Goal: Find specific page/section: Find specific page/section

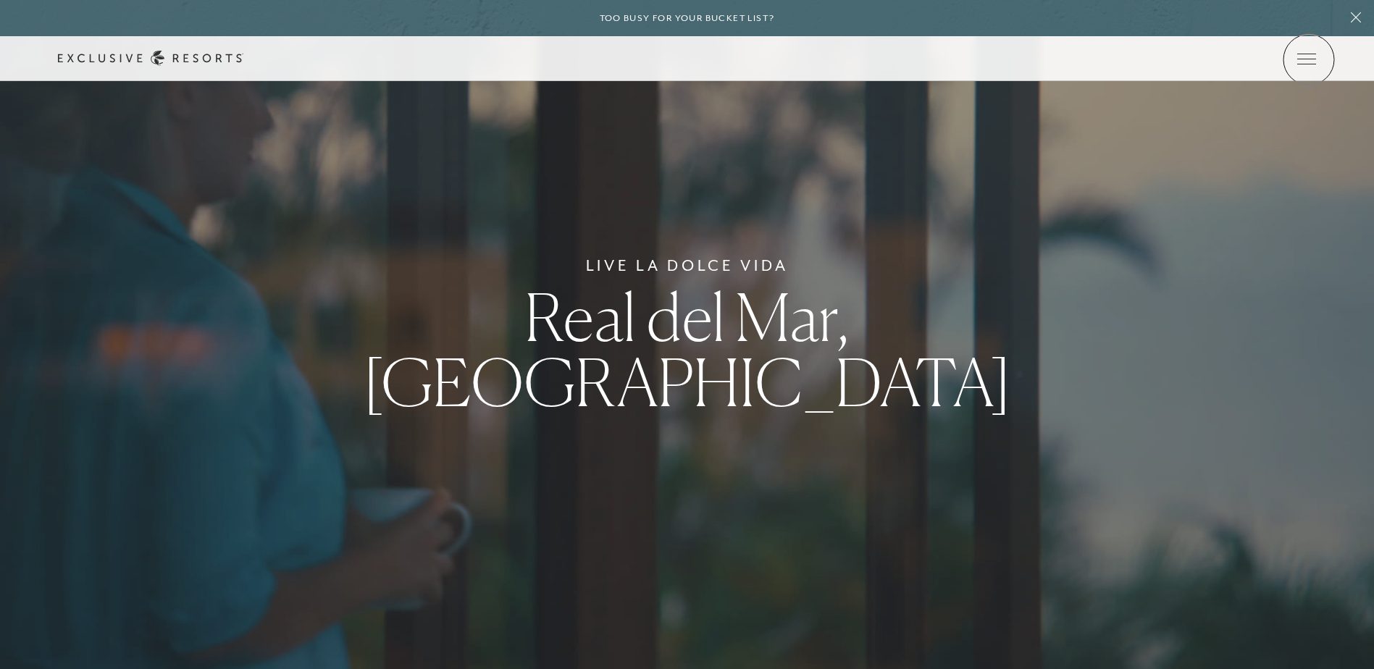
click at [0, 0] on icon at bounding box center [0, 0] width 0 height 0
click at [1319, 60] on div "Schedule a Meeting Get Started Visit home page Member Login Schedule a Meeting …" at bounding box center [687, 58] width 1374 height 45
click at [0, 0] on icon at bounding box center [0, 0] width 0 height 0
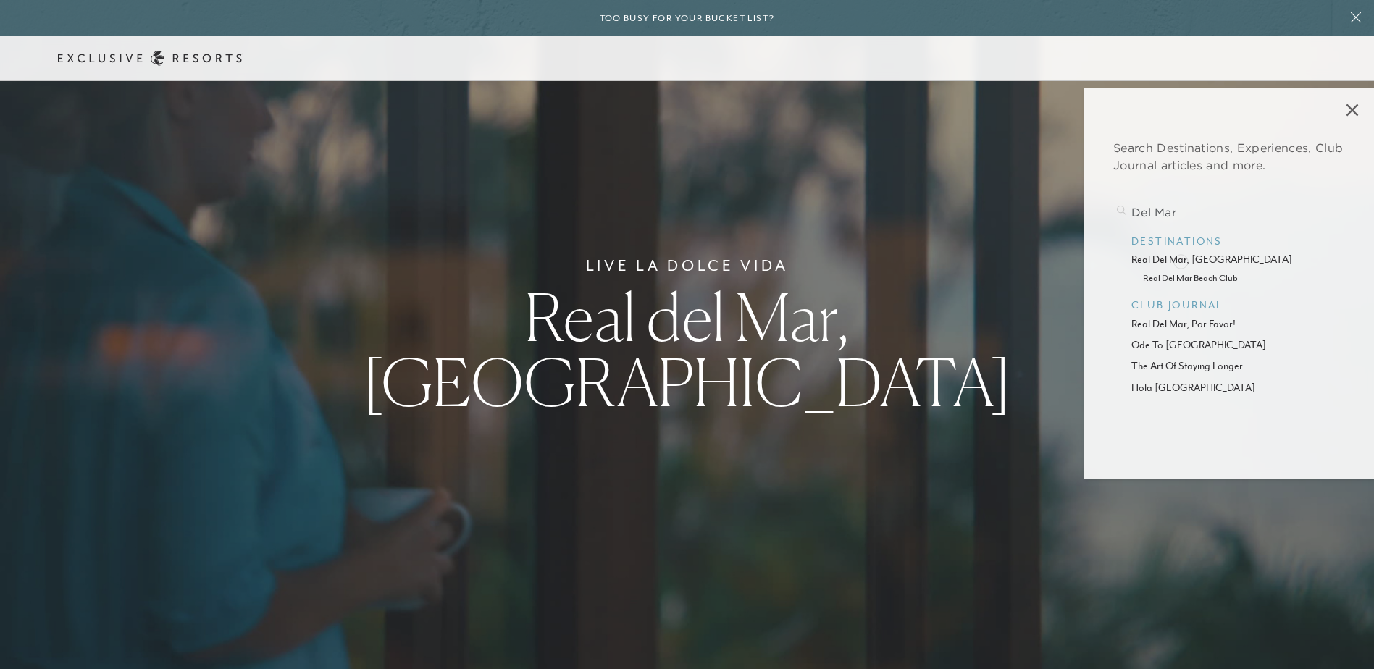
click at [1181, 260] on p "real del mar, [GEOGRAPHIC_DATA]" at bounding box center [1229, 259] width 196 height 15
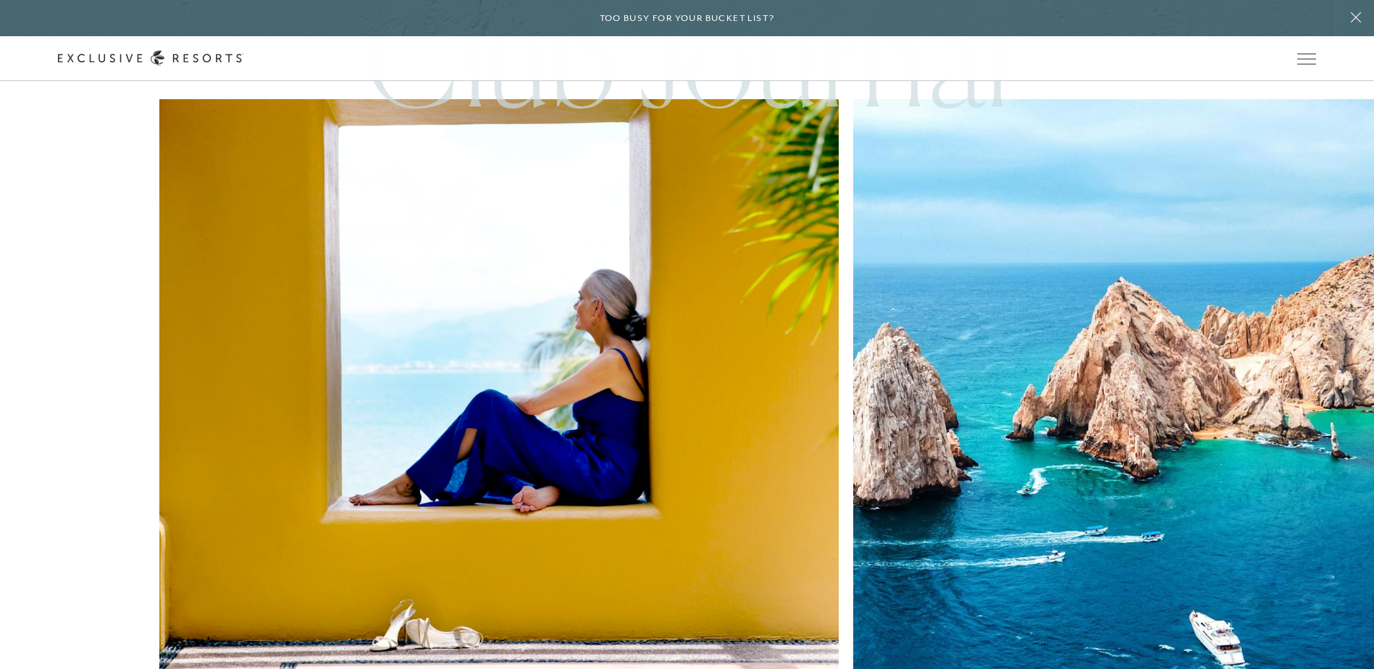
scroll to position [4404, 0]
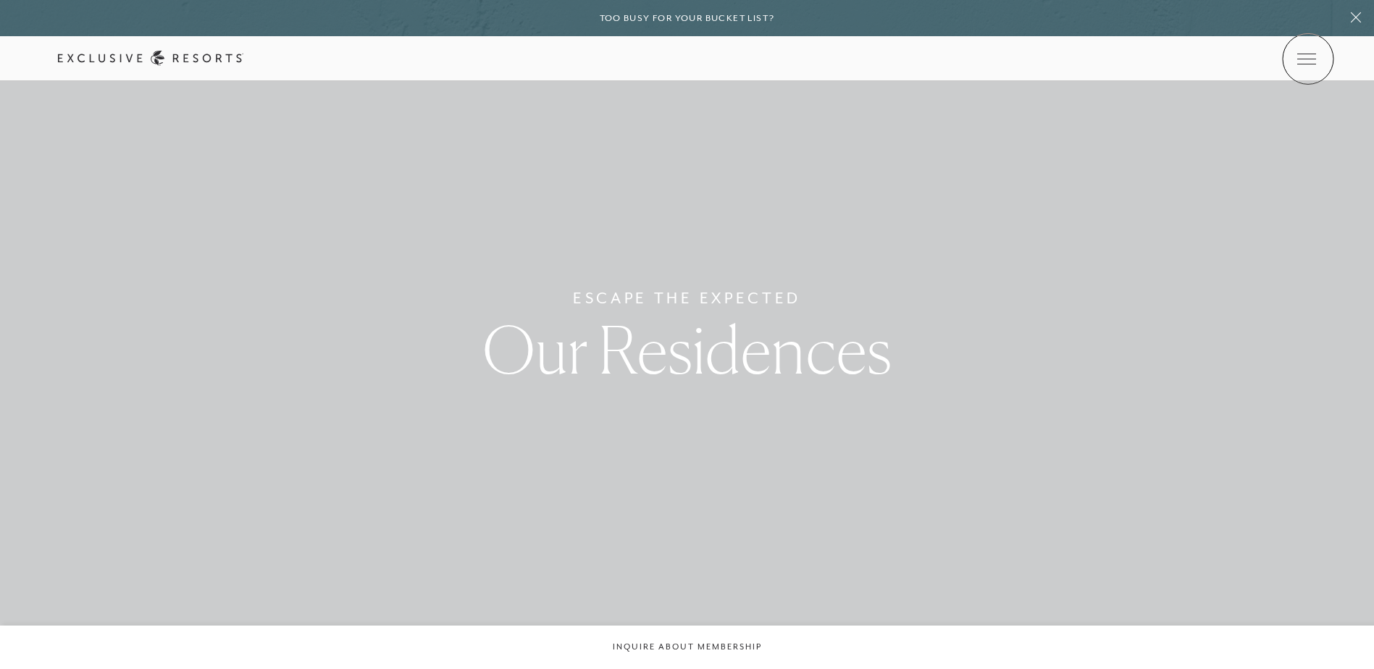
click at [0, 0] on icon at bounding box center [0, 0] width 0 height 0
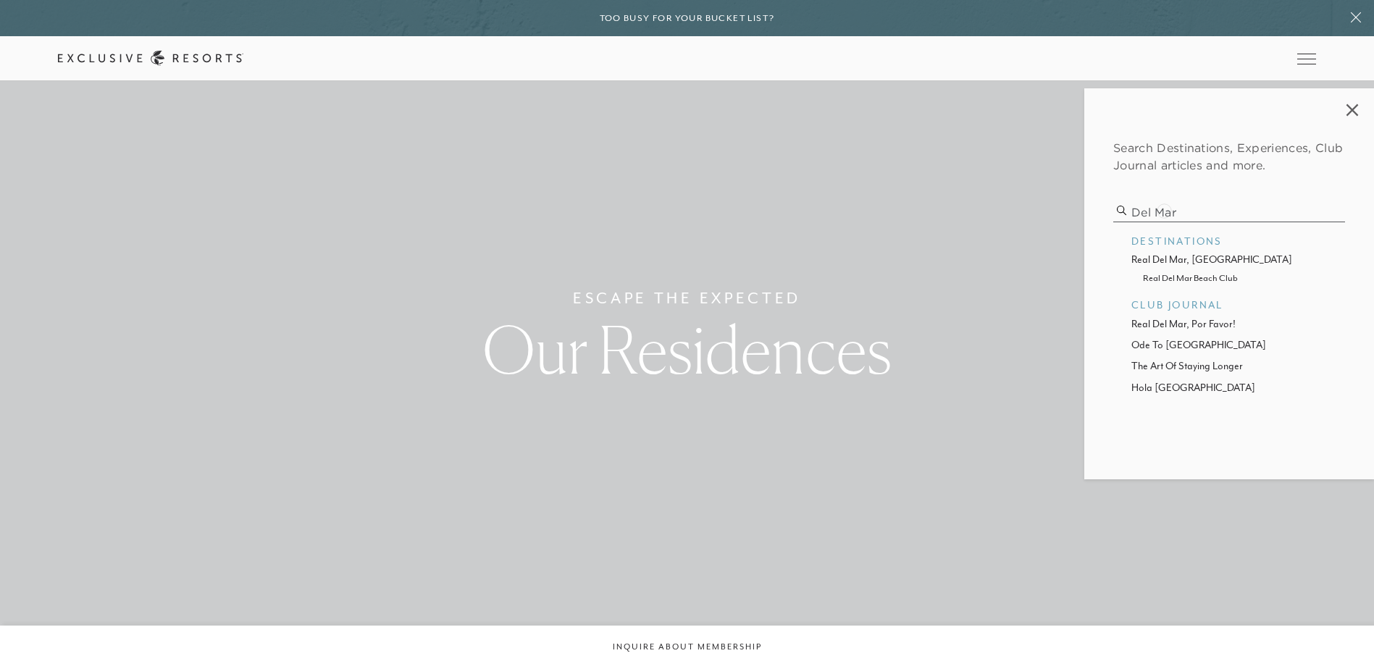
drag, startPoint x: 1186, startPoint y: 207, endPoint x: 1121, endPoint y: 217, distance: 65.9
click at [1121, 217] on input "del mar" at bounding box center [1229, 213] width 232 height 20
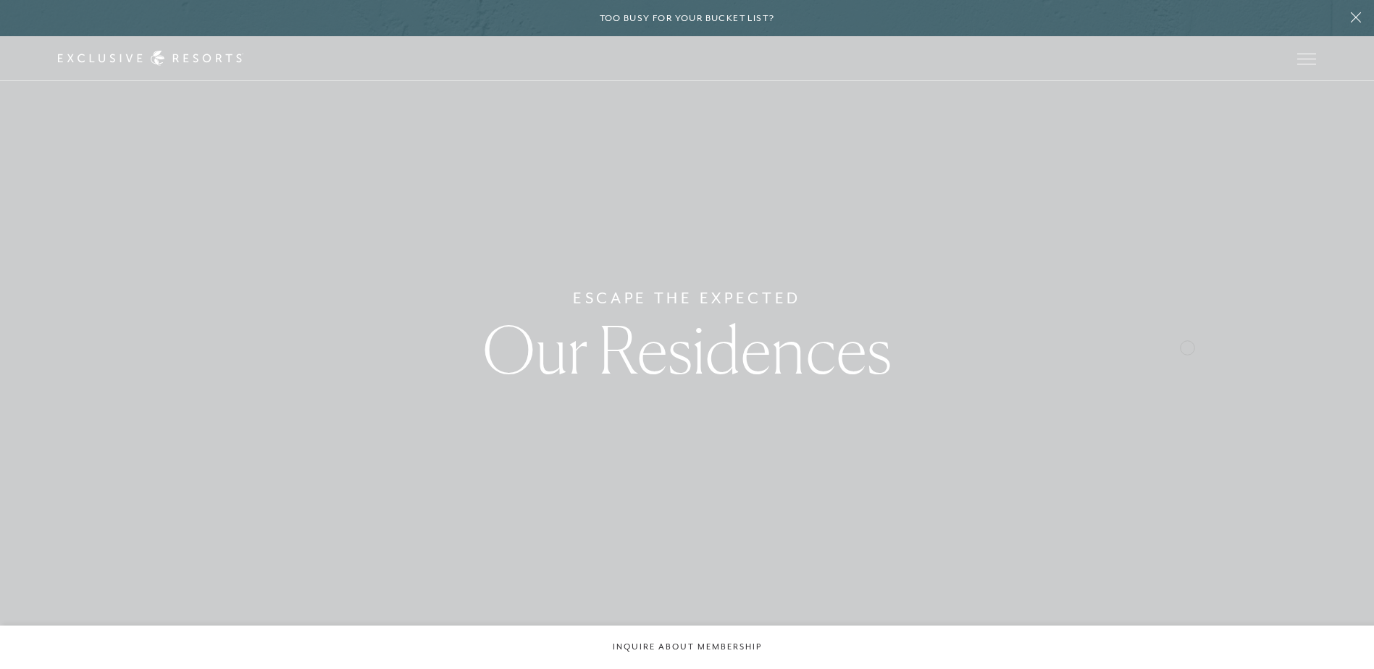
type input "casa"
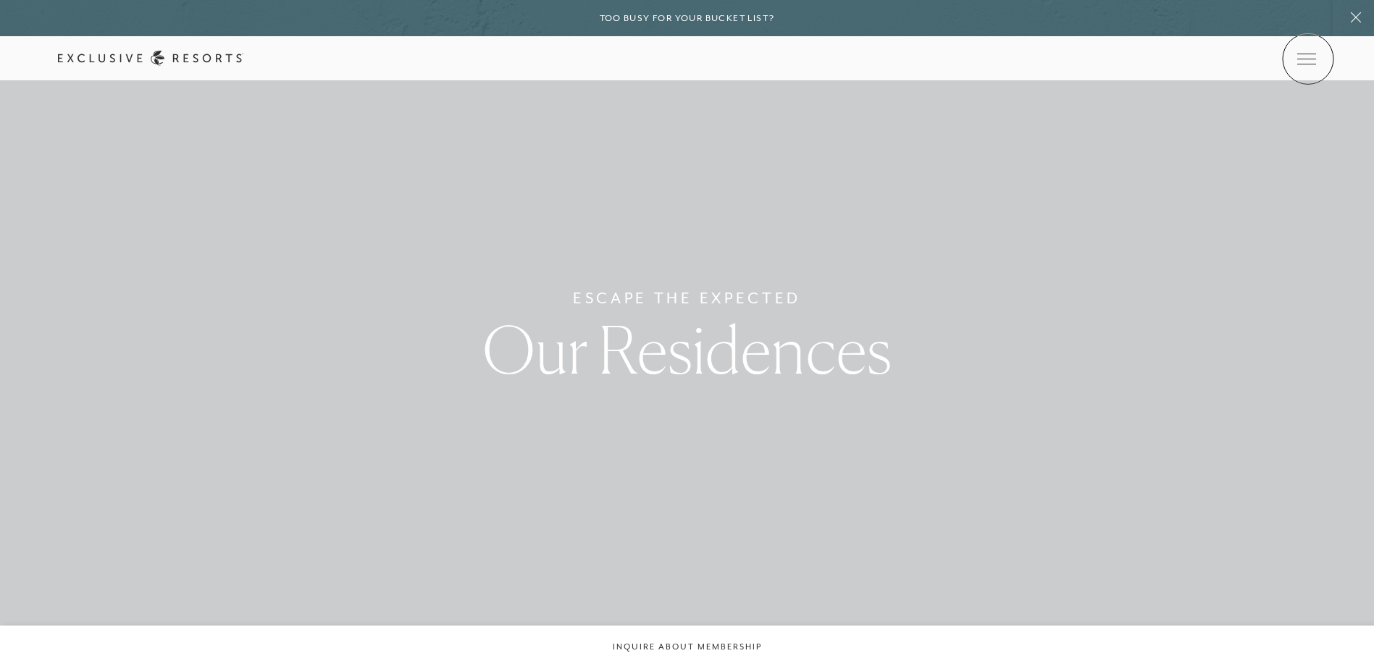
click at [0, 0] on icon at bounding box center [0, 0] width 0 height 0
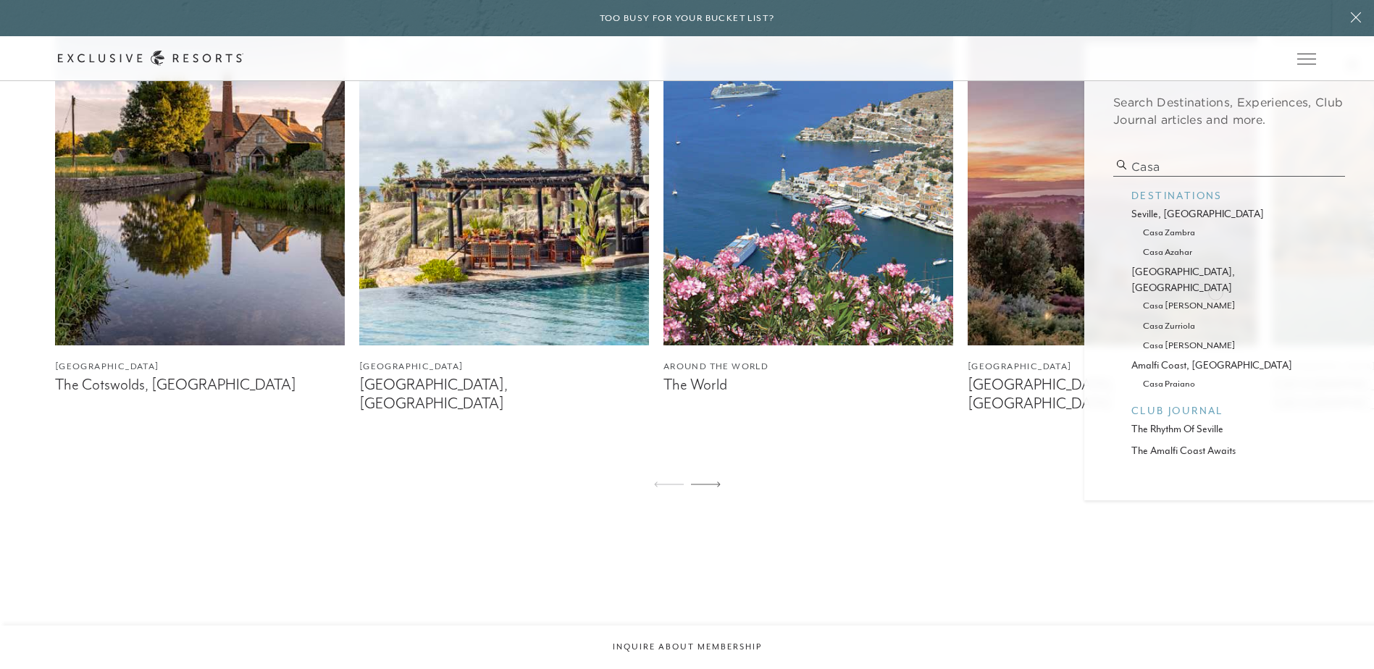
scroll to position [1086, 0]
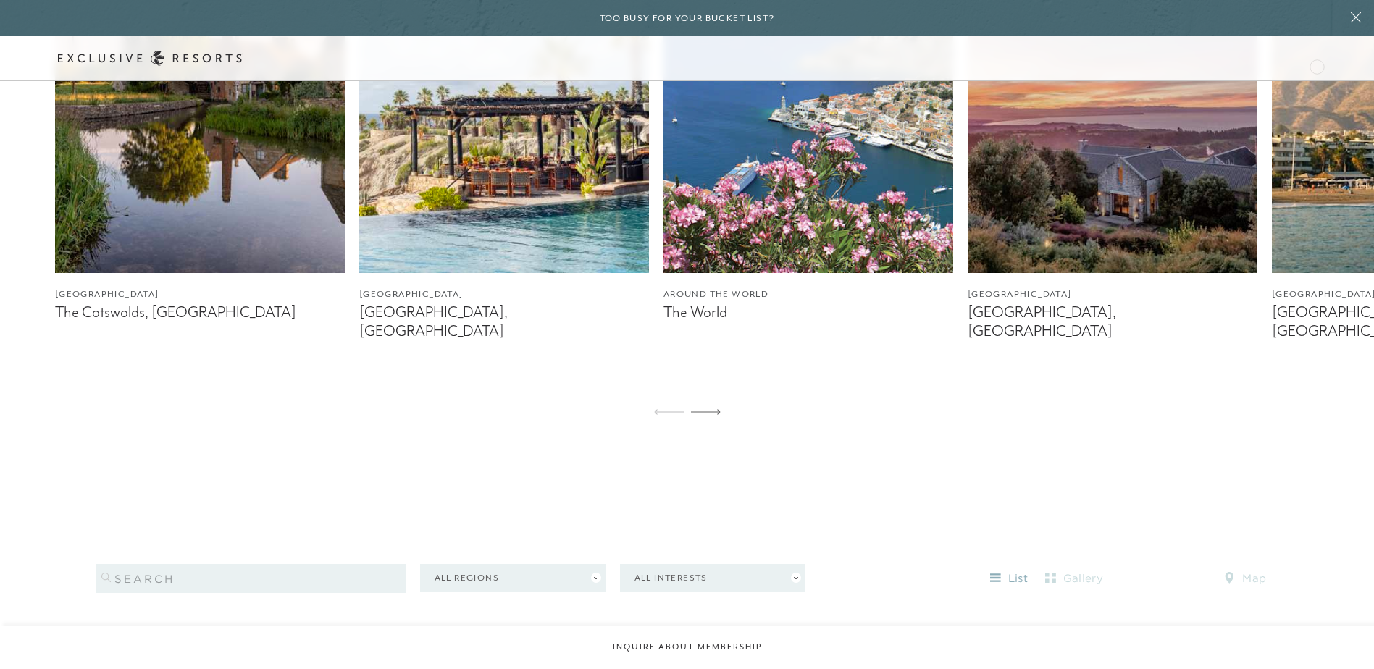
click at [0, 0] on div "Schedule a Meeting Get Started The Collection Residence Collection Experience C…" at bounding box center [0, 0] width 0 height 0
click at [0, 0] on icon at bounding box center [0, 0] width 0 height 0
